Goal: Task Accomplishment & Management: Use online tool/utility

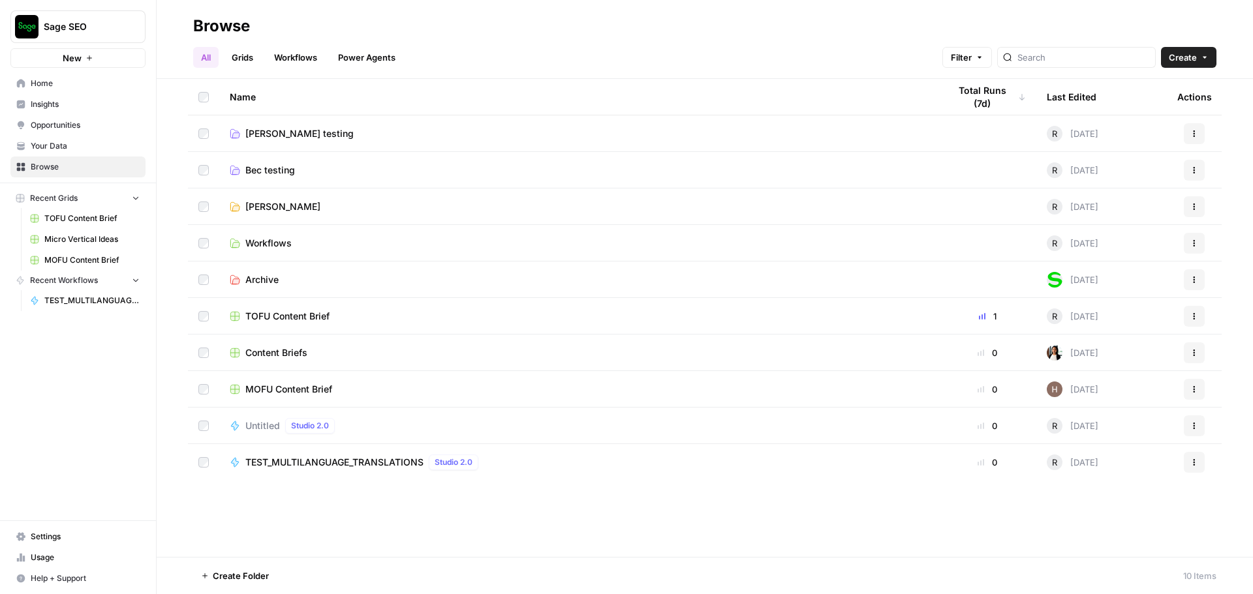
click at [260, 138] on span "[PERSON_NAME] testing" at bounding box center [299, 133] width 108 height 13
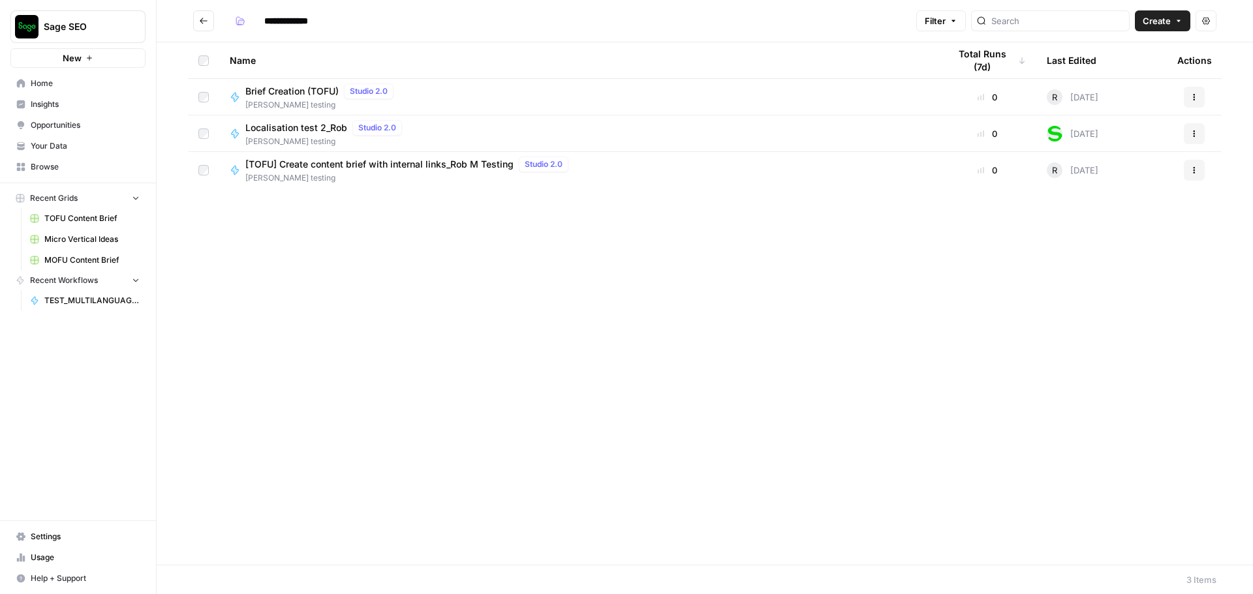
click at [355, 170] on span "[TOFU] Create content brief with internal links_Rob M Testing" at bounding box center [379, 164] width 268 height 13
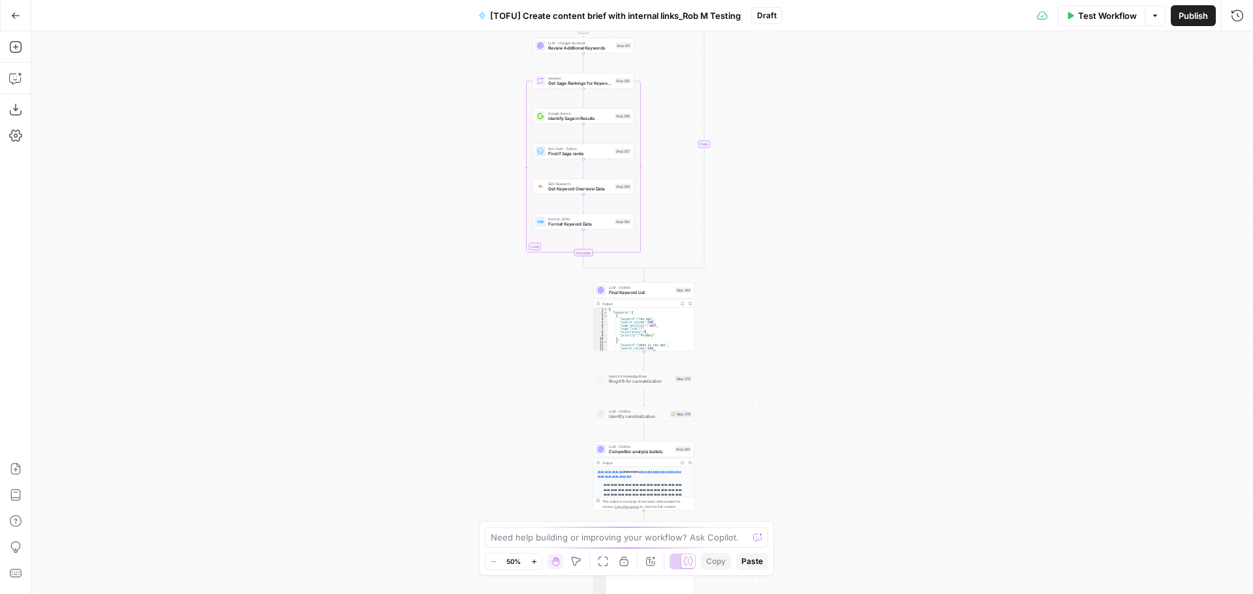
click at [1236, 16] on icon "button" at bounding box center [1236, 15] width 13 height 13
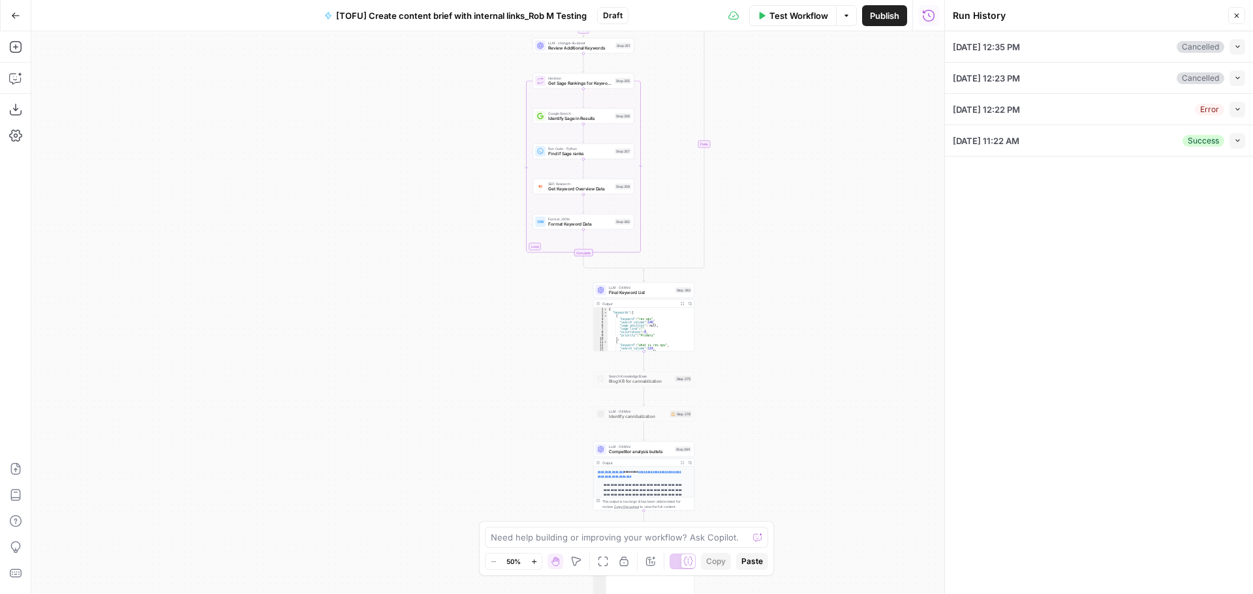
click at [1237, 19] on icon "button" at bounding box center [1236, 16] width 8 height 8
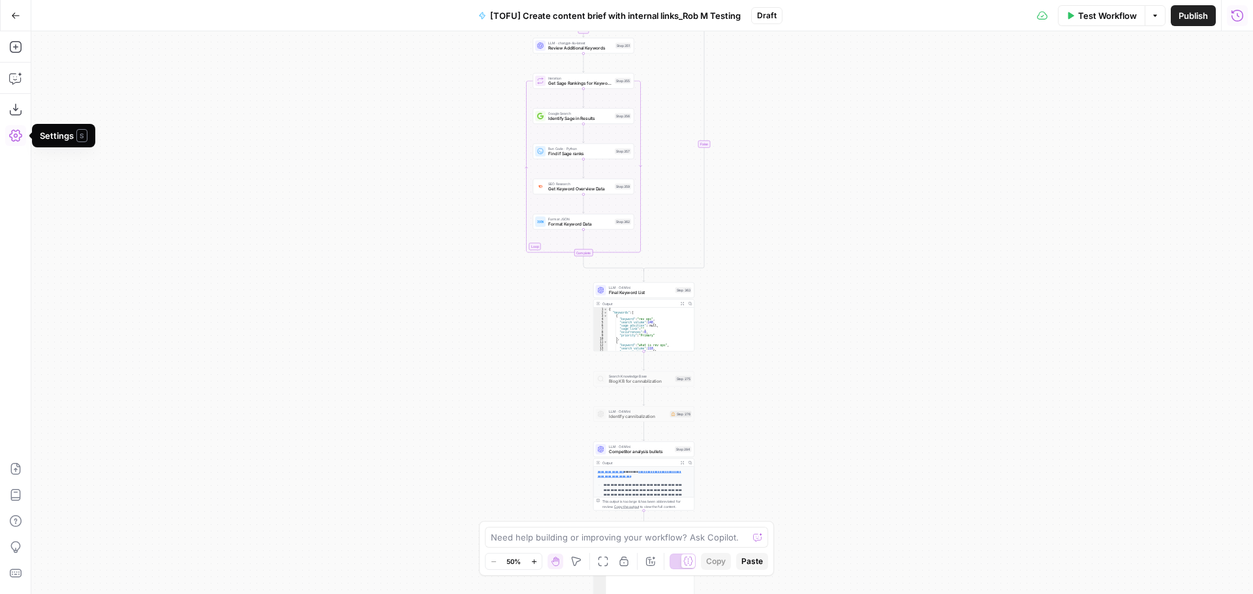
click at [18, 132] on icon "button" at bounding box center [15, 135] width 13 height 13
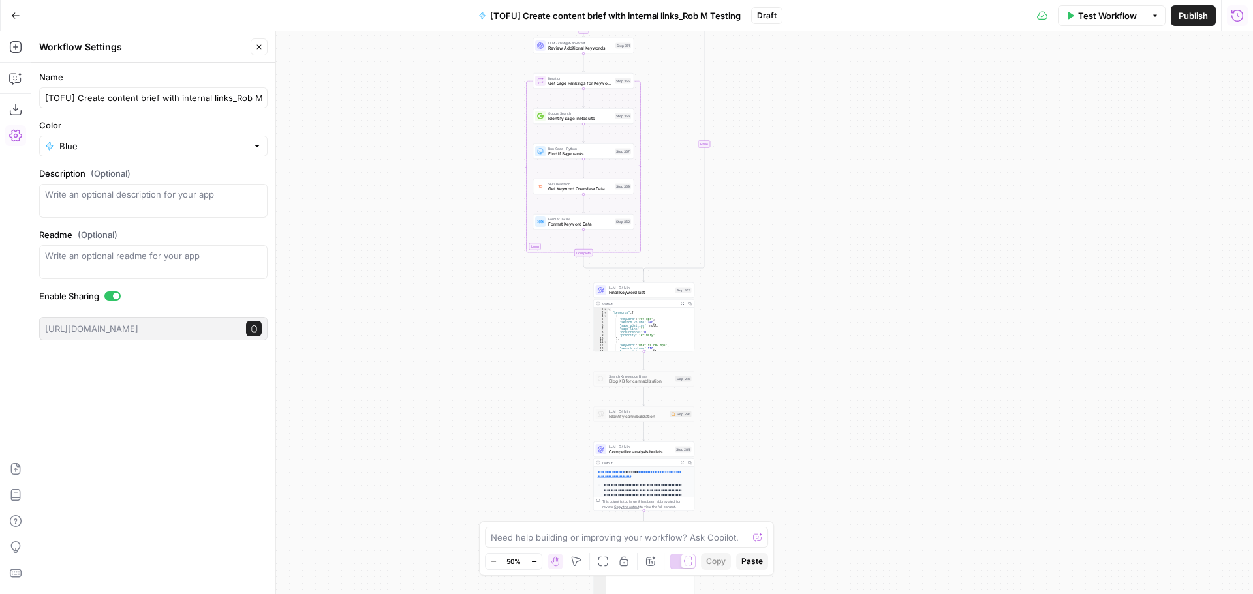
click at [376, 199] on div "true false true true true false true false true false false false Workflow Set …" at bounding box center [641, 312] width 1221 height 563
click at [14, 20] on button "Go Back" at bounding box center [15, 15] width 23 height 23
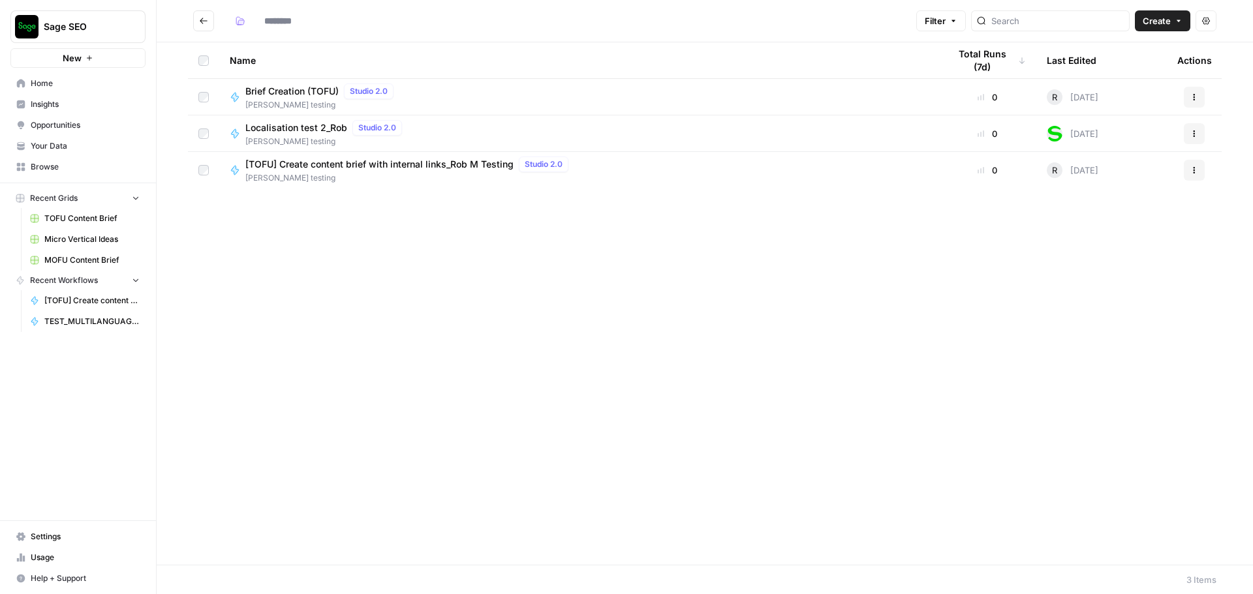
type input "**********"
click at [1199, 157] on td "Actions" at bounding box center [1194, 170] width 55 height 37
click at [1200, 170] on button "Actions" at bounding box center [1194, 170] width 21 height 21
click at [722, 170] on div "[TOFU] Create content brief with internal links_Rob M Testing Studio 2.0 [PERSO…" at bounding box center [579, 170] width 698 height 27
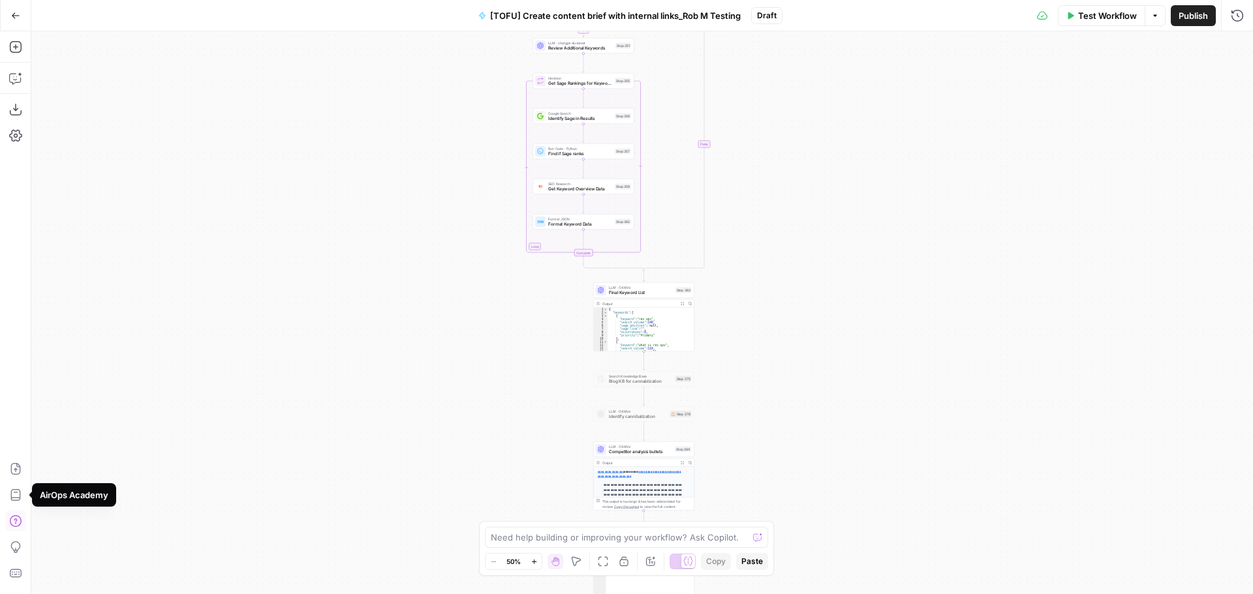
click at [21, 522] on icon "button" at bounding box center [15, 521] width 12 height 12
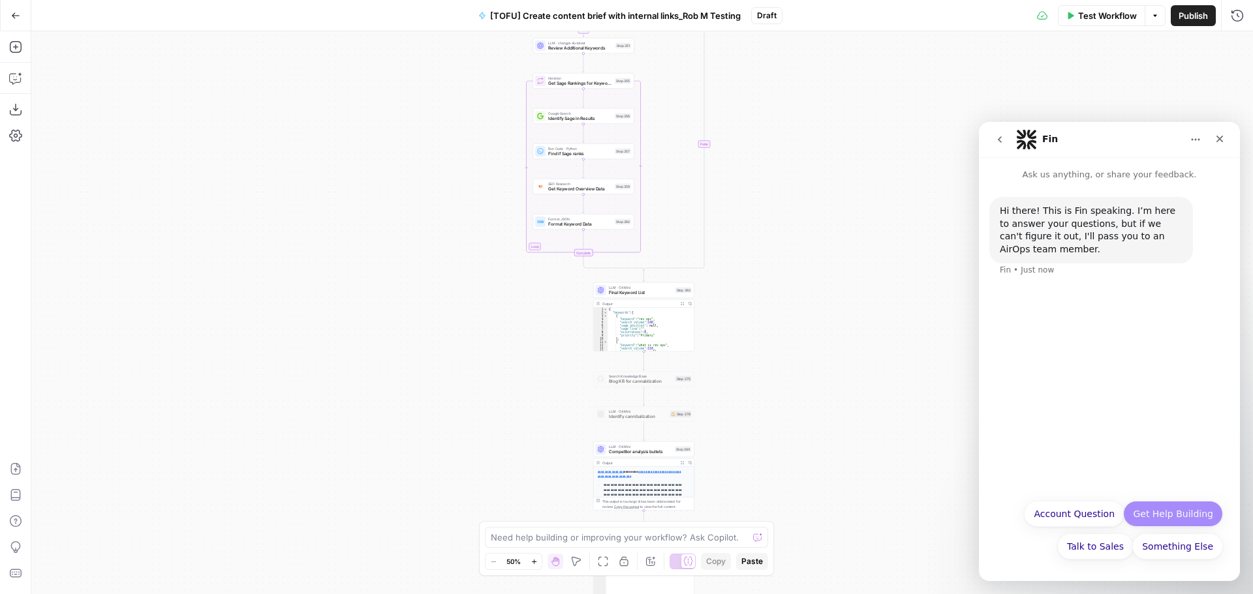
click at [1179, 516] on button "Get Help Building" at bounding box center [1173, 514] width 100 height 26
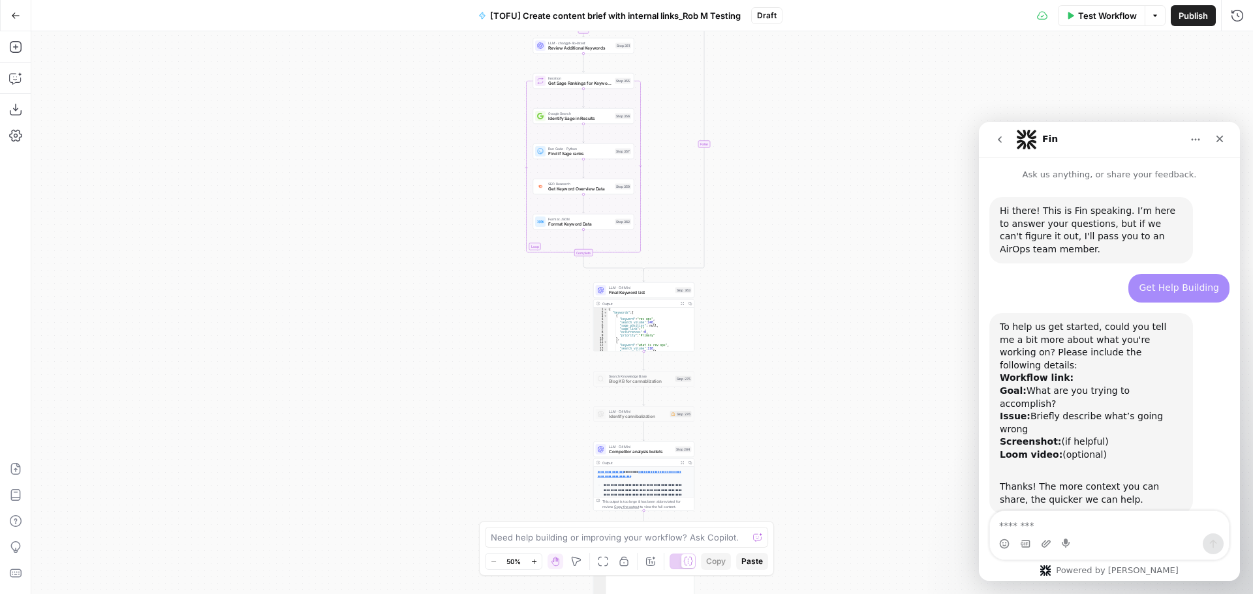
scroll to position [41, 0]
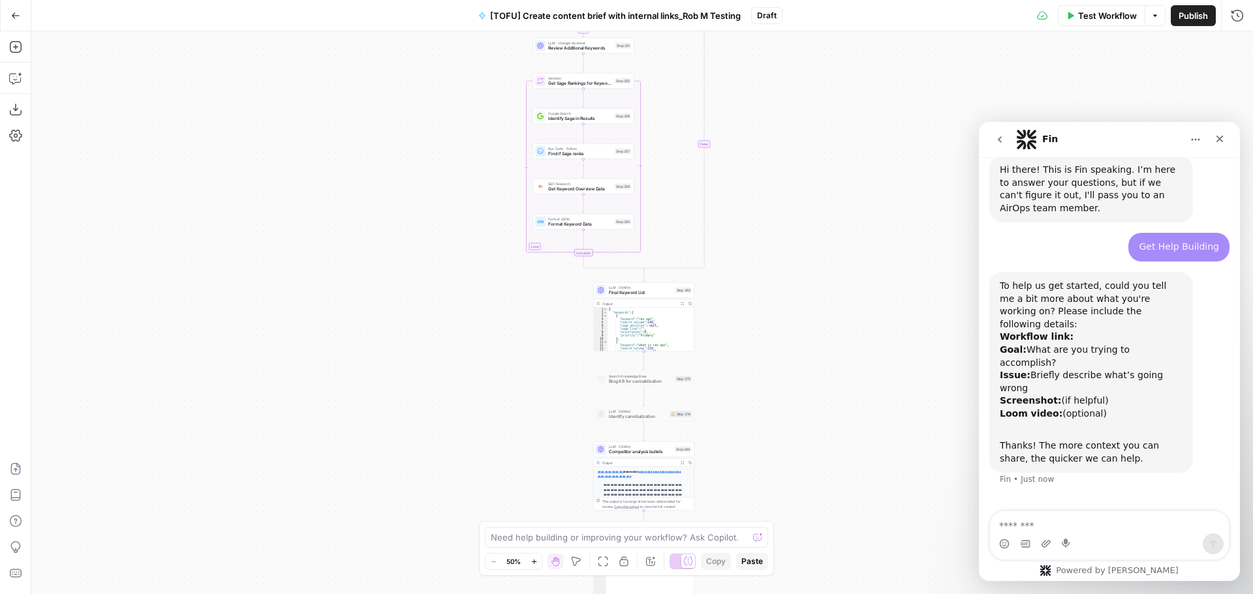
click at [1089, 527] on textarea "Message…" at bounding box center [1109, 523] width 239 height 22
